Goal: Transaction & Acquisition: Purchase product/service

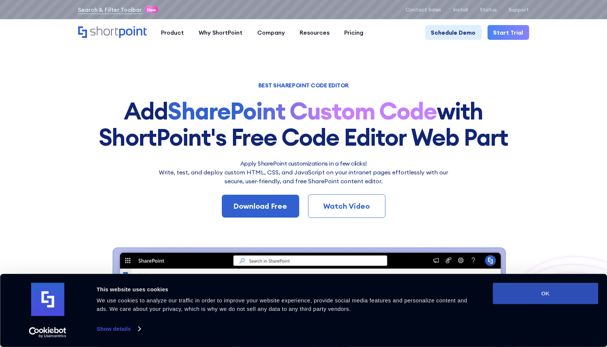
click at [524, 291] on button "OK" at bounding box center [545, 293] width 105 height 21
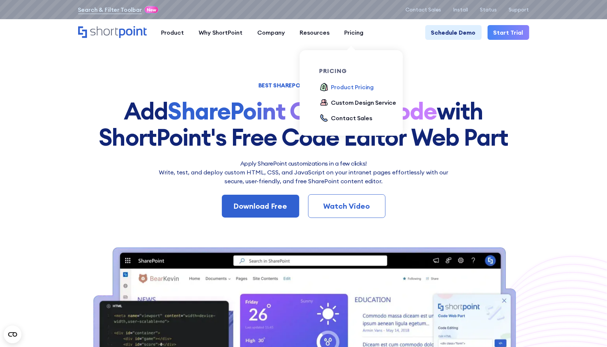
click at [346, 86] on div "Product Pricing" at bounding box center [352, 87] width 43 height 9
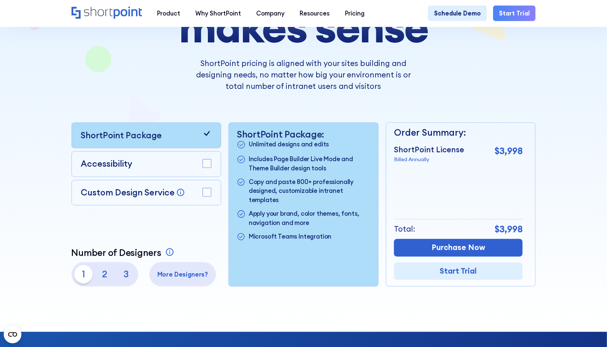
scroll to position [122, 0]
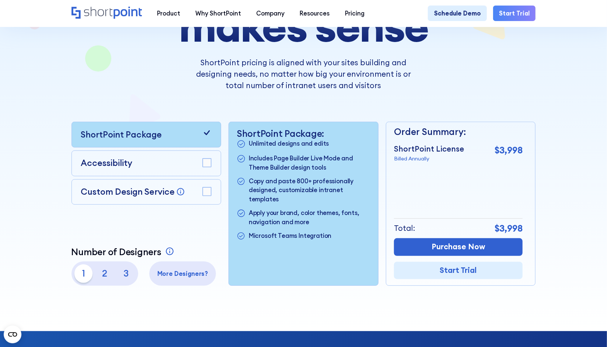
click at [124, 275] on p "3" at bounding box center [126, 273] width 18 height 18
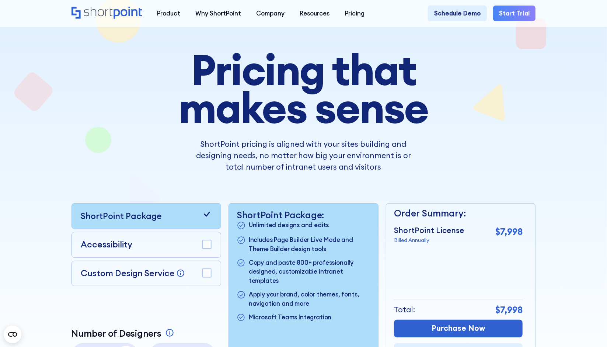
scroll to position [0, 0]
